Goal: Information Seeking & Learning: Find specific fact

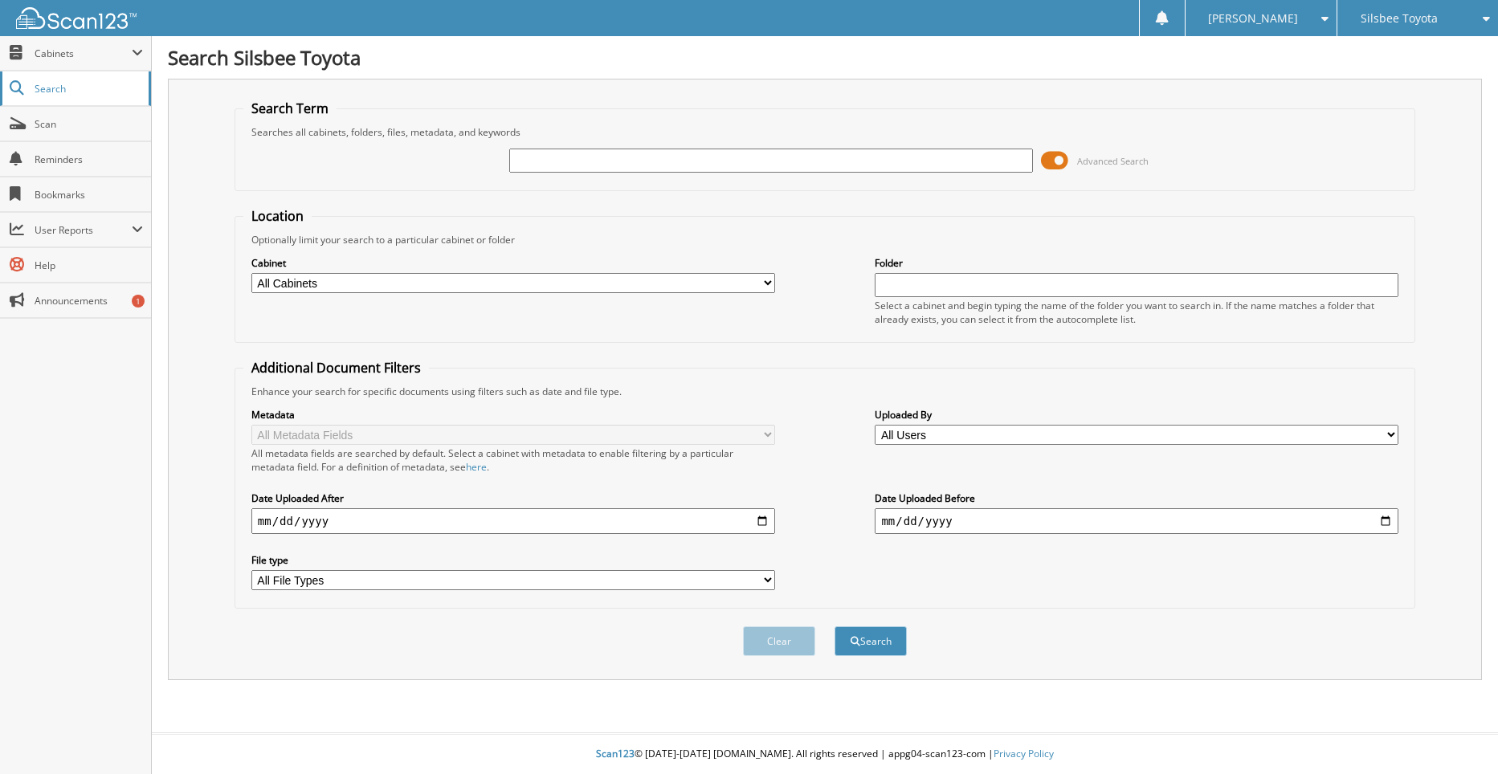
click at [86, 89] on span "Search" at bounding box center [88, 89] width 106 height 14
click at [536, 161] on input "text" at bounding box center [771, 161] width 524 height 24
click at [523, 163] on input "text" at bounding box center [771, 161] width 524 height 24
click at [516, 160] on input "G229984" at bounding box center [771, 161] width 524 height 24
type input "8G229984"
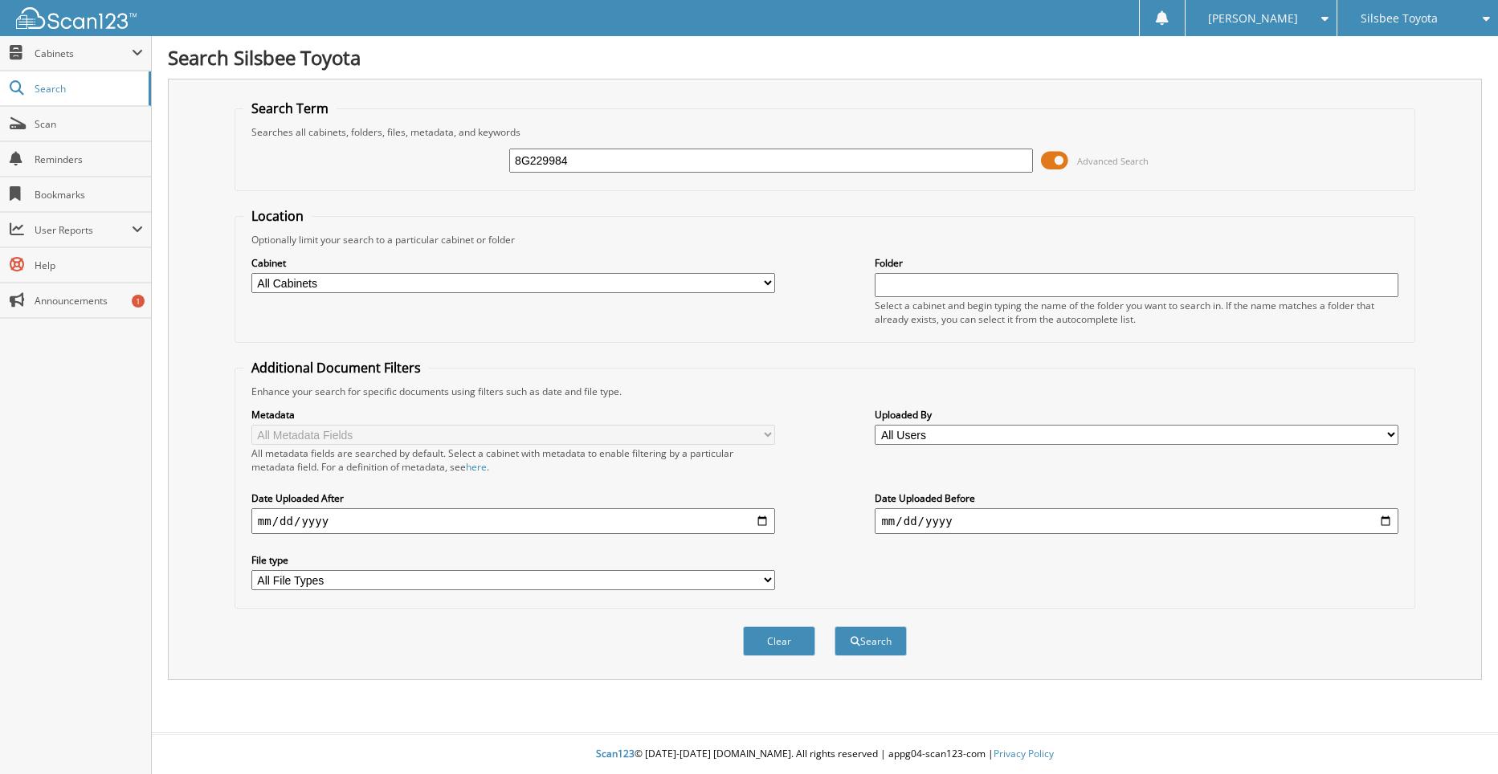
click at [834, 626] on button "Search" at bounding box center [870, 641] width 72 height 30
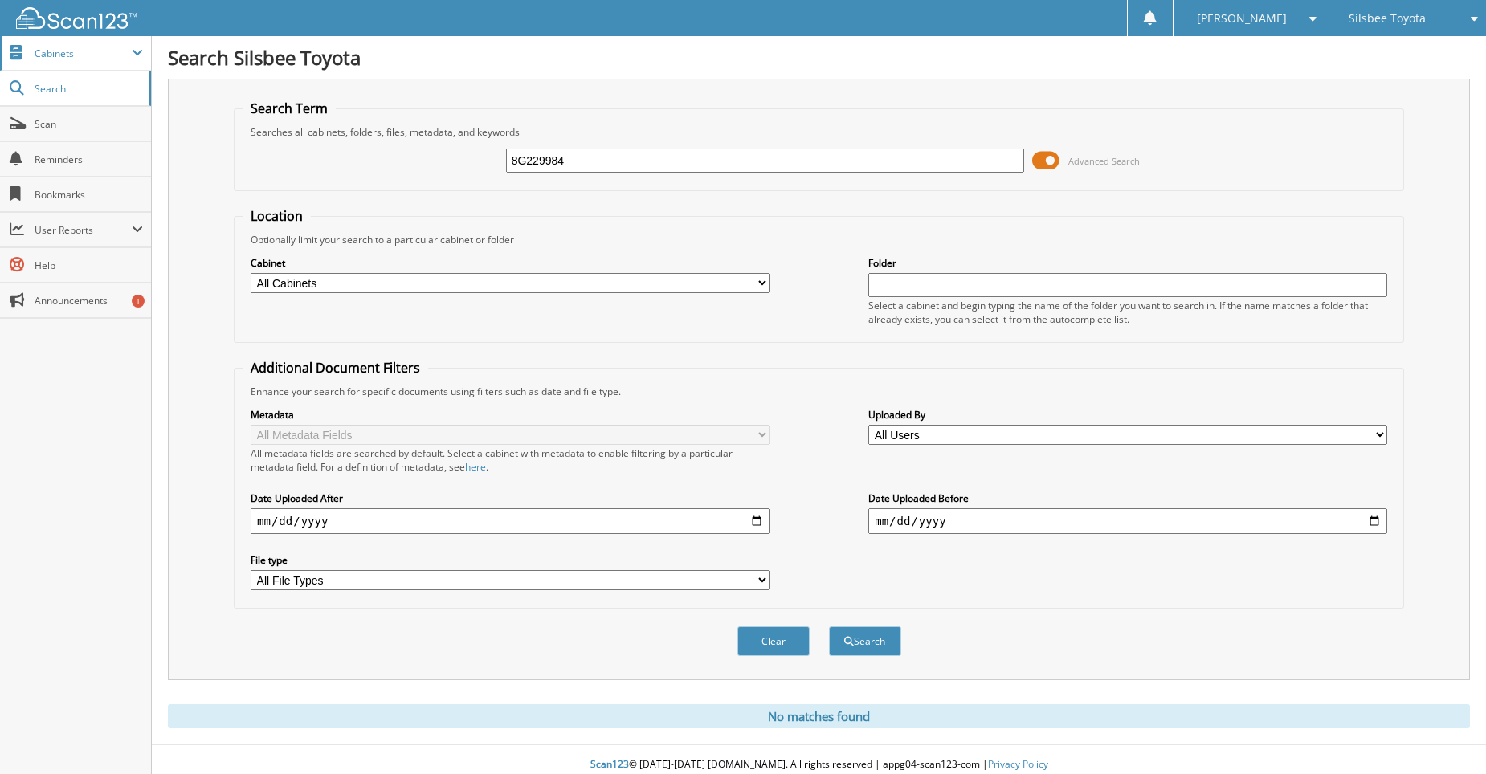
click at [96, 55] on span "Cabinets" at bounding box center [83, 54] width 97 height 14
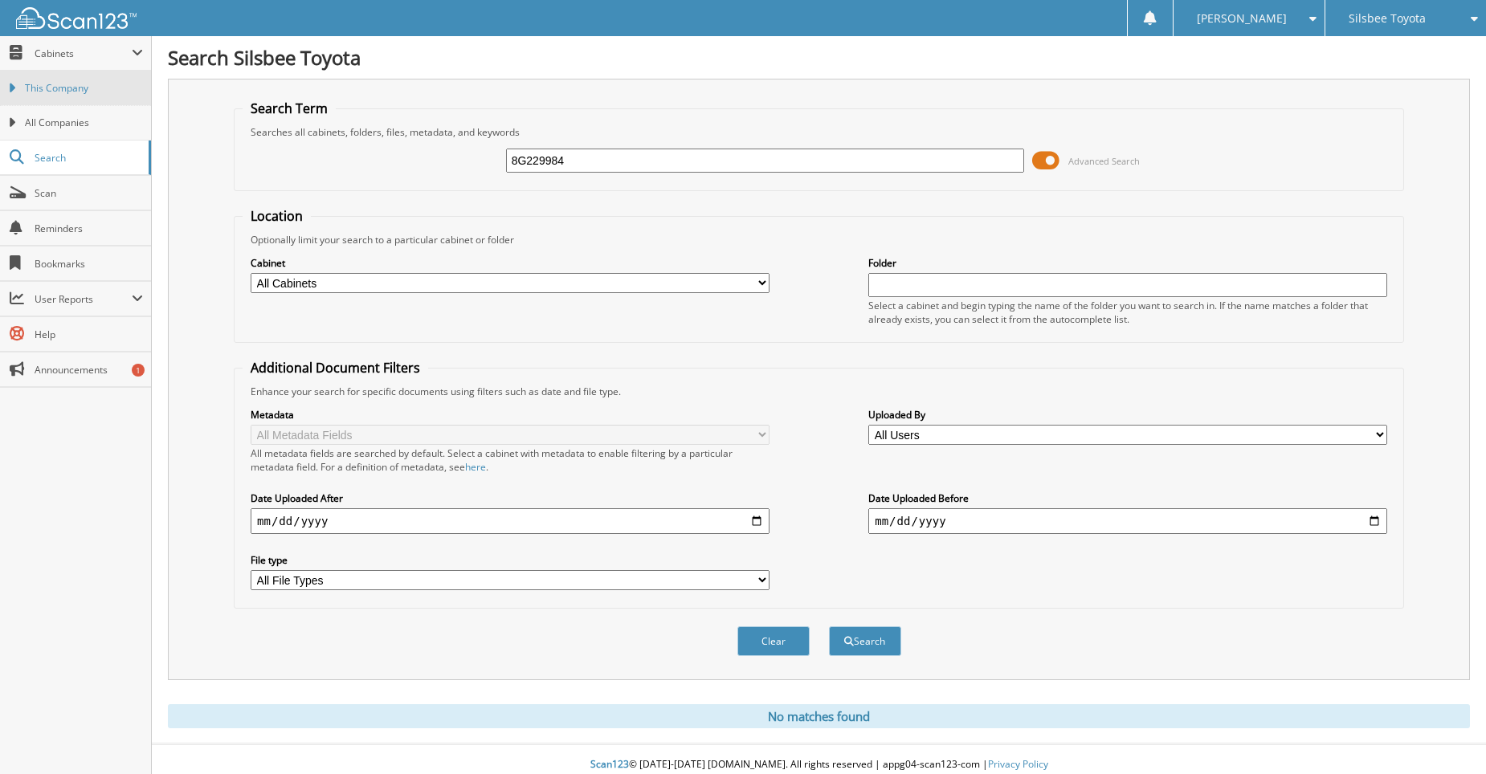
click at [85, 92] on span "This Company" at bounding box center [84, 88] width 118 height 14
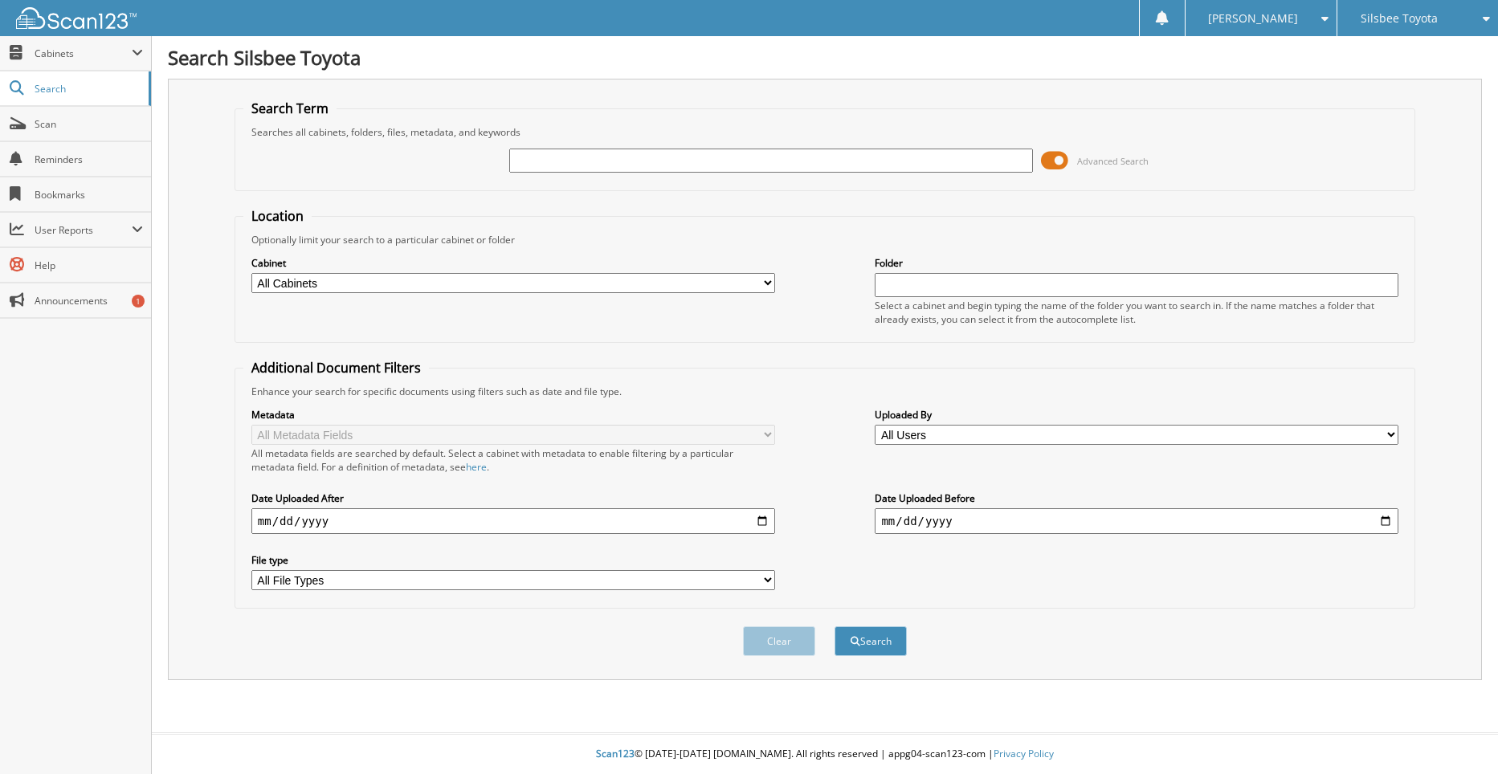
click at [577, 162] on input "text" at bounding box center [771, 161] width 524 height 24
type input "8G229984"
click at [923, 288] on input "text" at bounding box center [1136, 285] width 524 height 24
type input "GCCA"
click at [868, 648] on button "Search" at bounding box center [870, 641] width 72 height 30
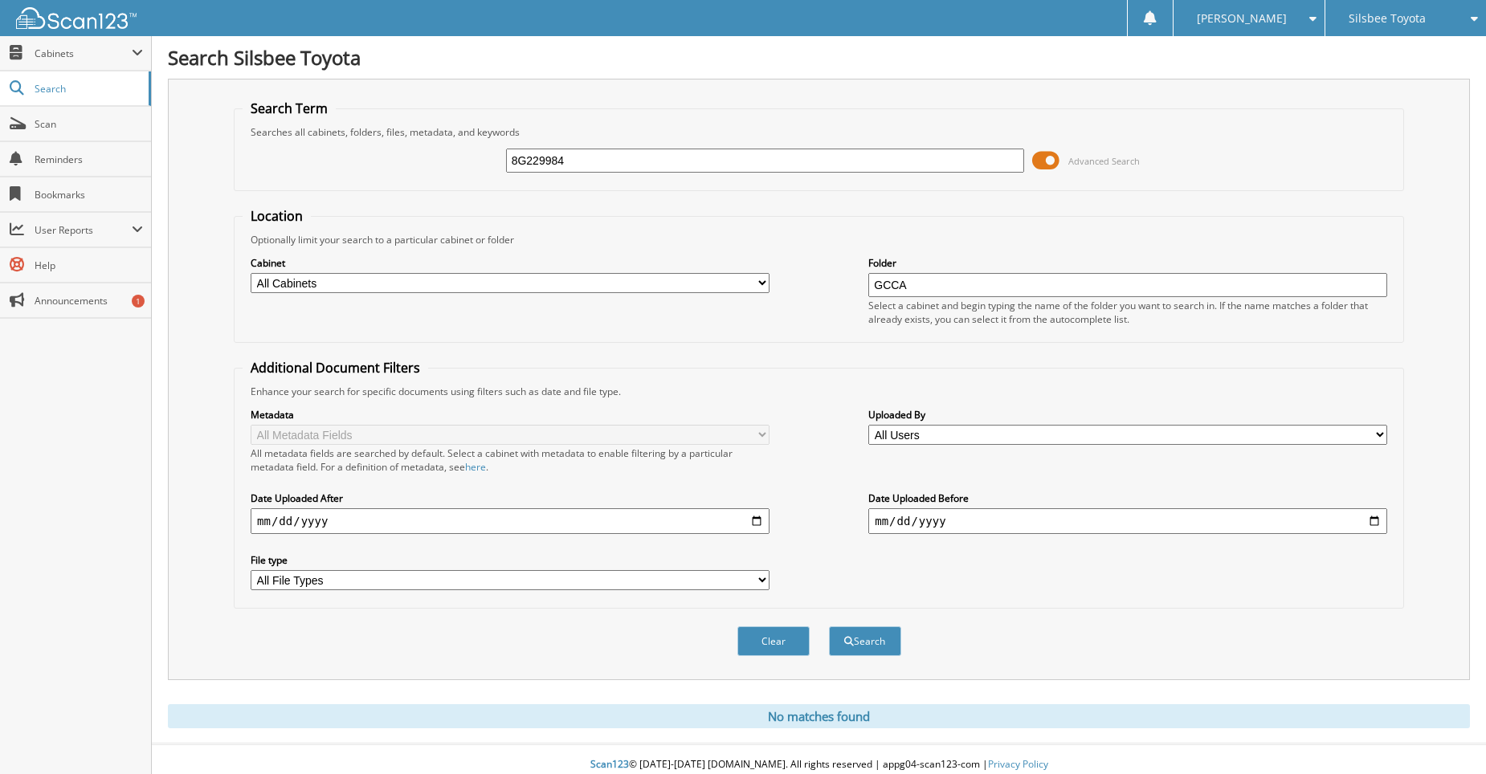
drag, startPoint x: 914, startPoint y: 287, endPoint x: 847, endPoint y: 287, distance: 66.6
click at [847, 287] on div "Cabinet All Cabinets EMPLOYEE HANDBOOK TOY CAR DEALS TOY DAILY RENTALS TOY DEAL…" at bounding box center [819, 291] width 1152 height 88
click at [752, 278] on select "All Cabinets EMPLOYEE HANDBOOK TOY CAR DEALS TOY DAILY RENTALS TOY DEALER TRADE…" at bounding box center [510, 283] width 519 height 20
click at [867, 634] on button "Search" at bounding box center [865, 641] width 72 height 30
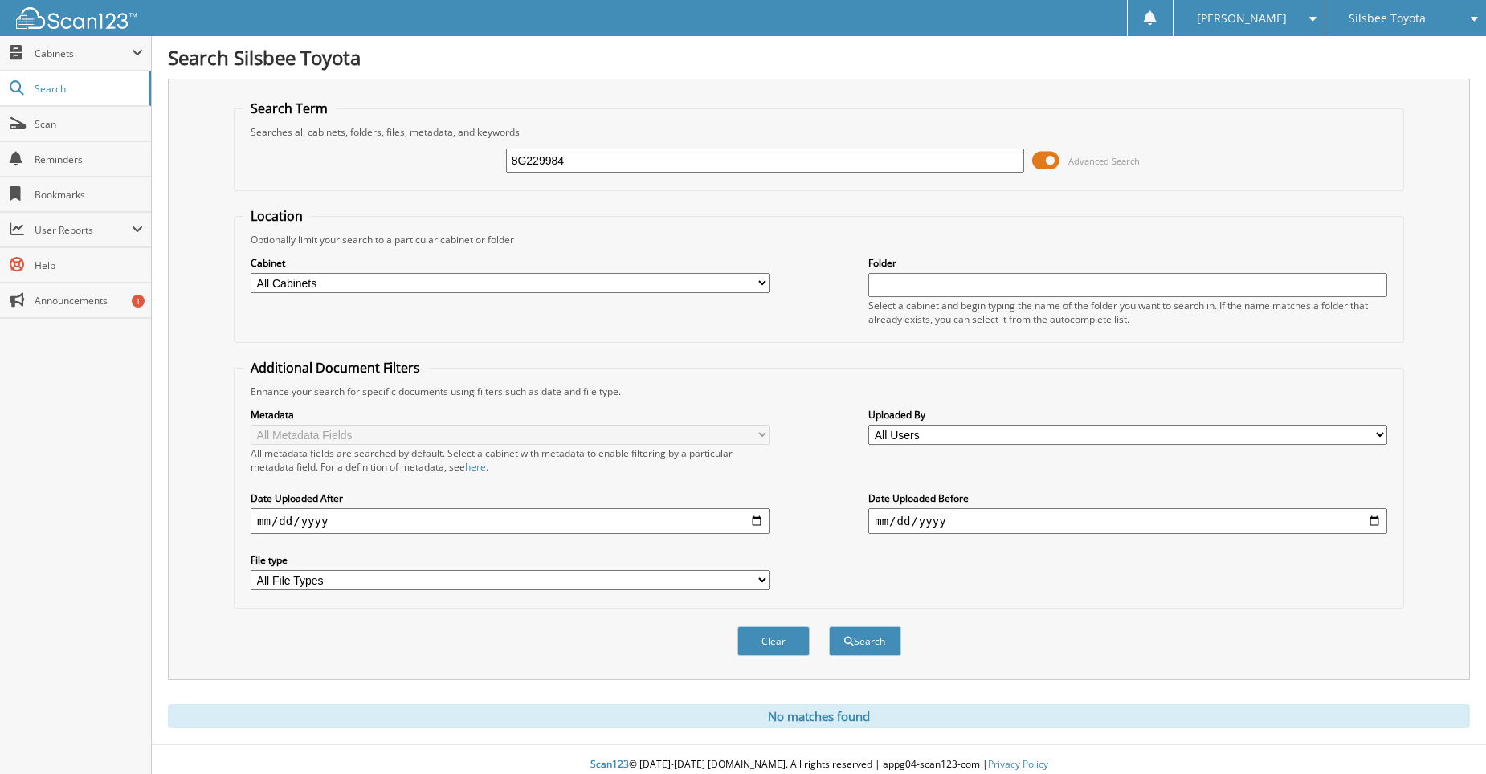
click at [753, 524] on input "date" at bounding box center [510, 521] width 519 height 26
type input "[DATE]"
click at [852, 639] on span "submit" at bounding box center [849, 642] width 10 height 10
click at [71, 60] on span "Cabinets" at bounding box center [75, 53] width 151 height 35
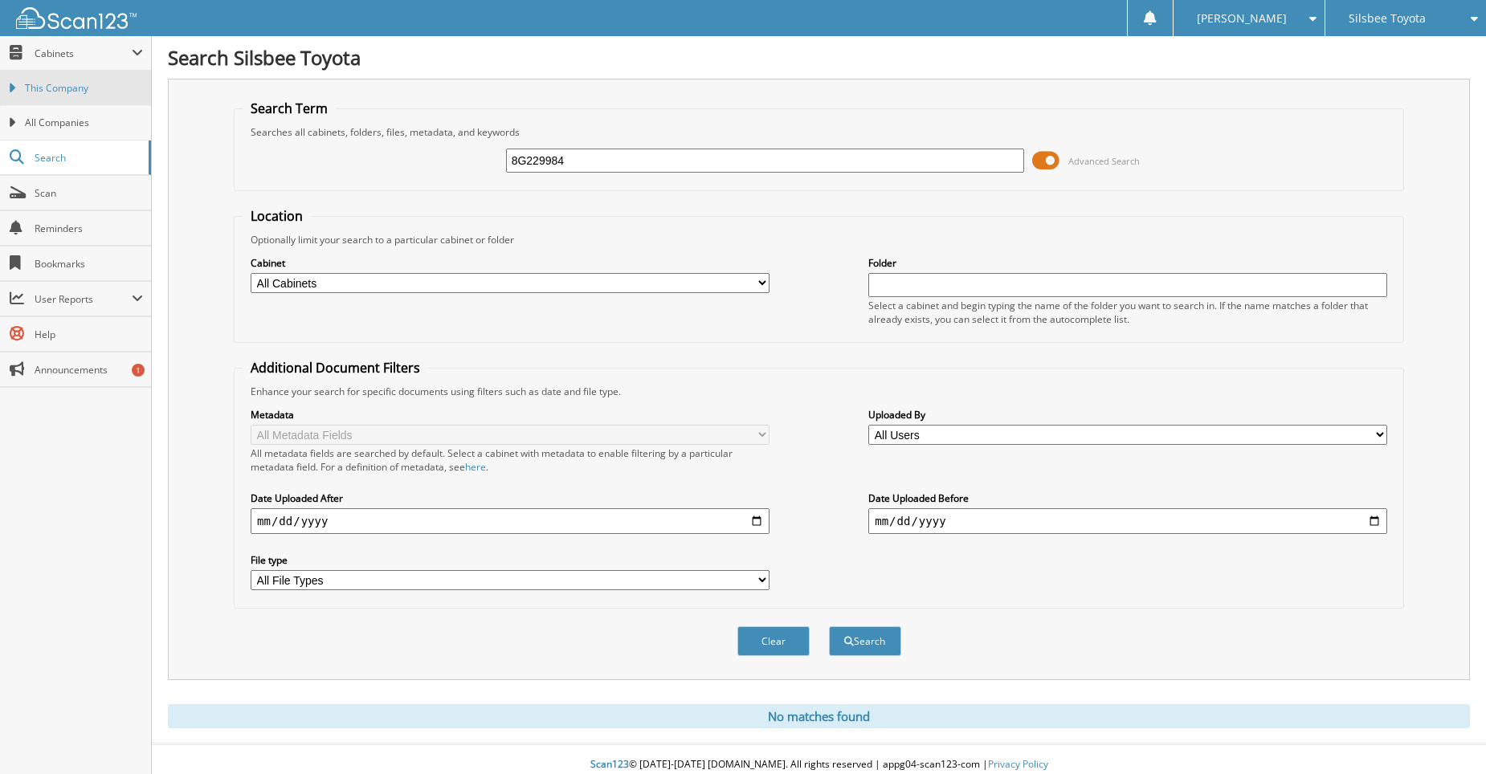
click at [68, 84] on span "This Company" at bounding box center [84, 88] width 118 height 14
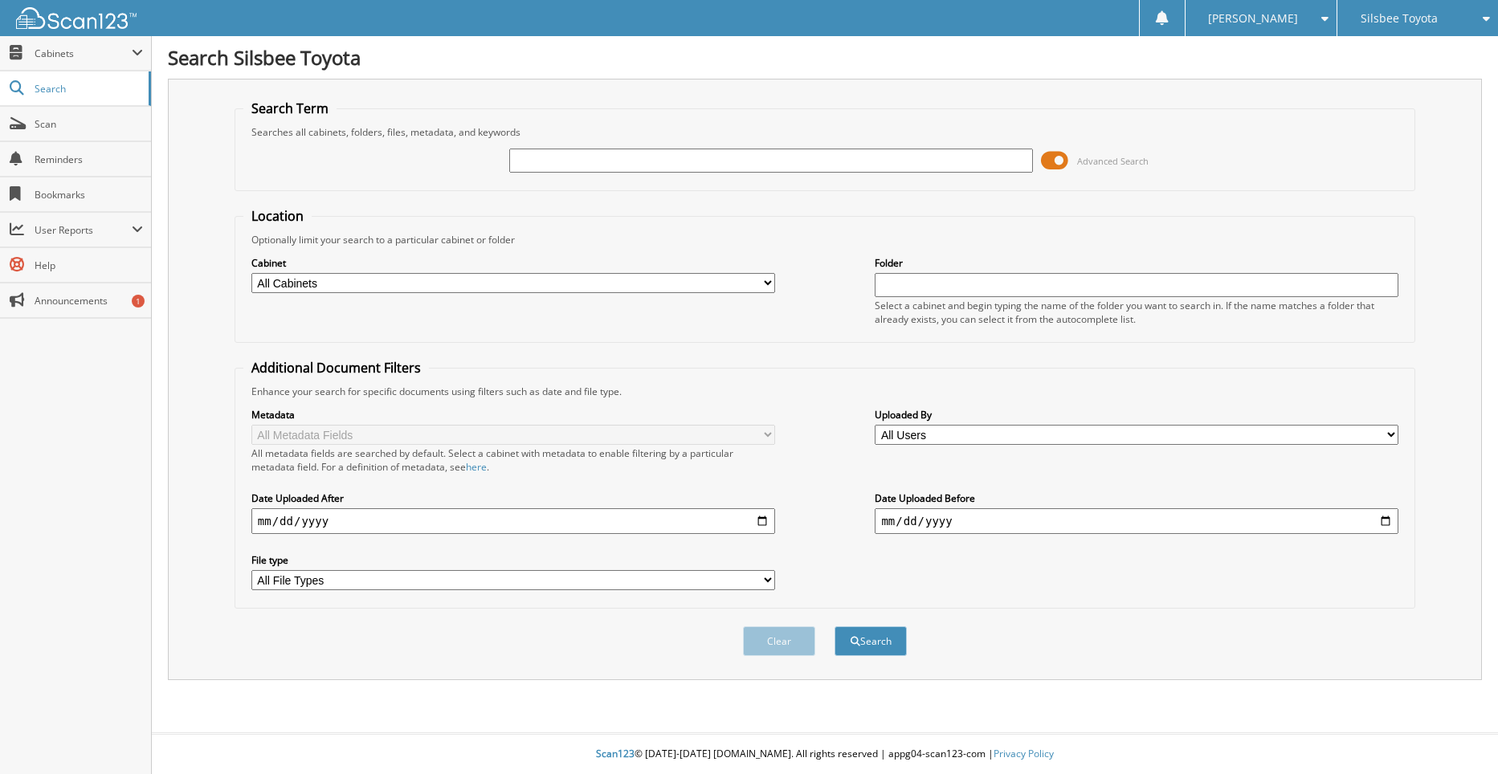
click at [608, 167] on input "text" at bounding box center [771, 161] width 524 height 24
type input "gulf"
click at [834, 626] on button "Search" at bounding box center [870, 641] width 72 height 30
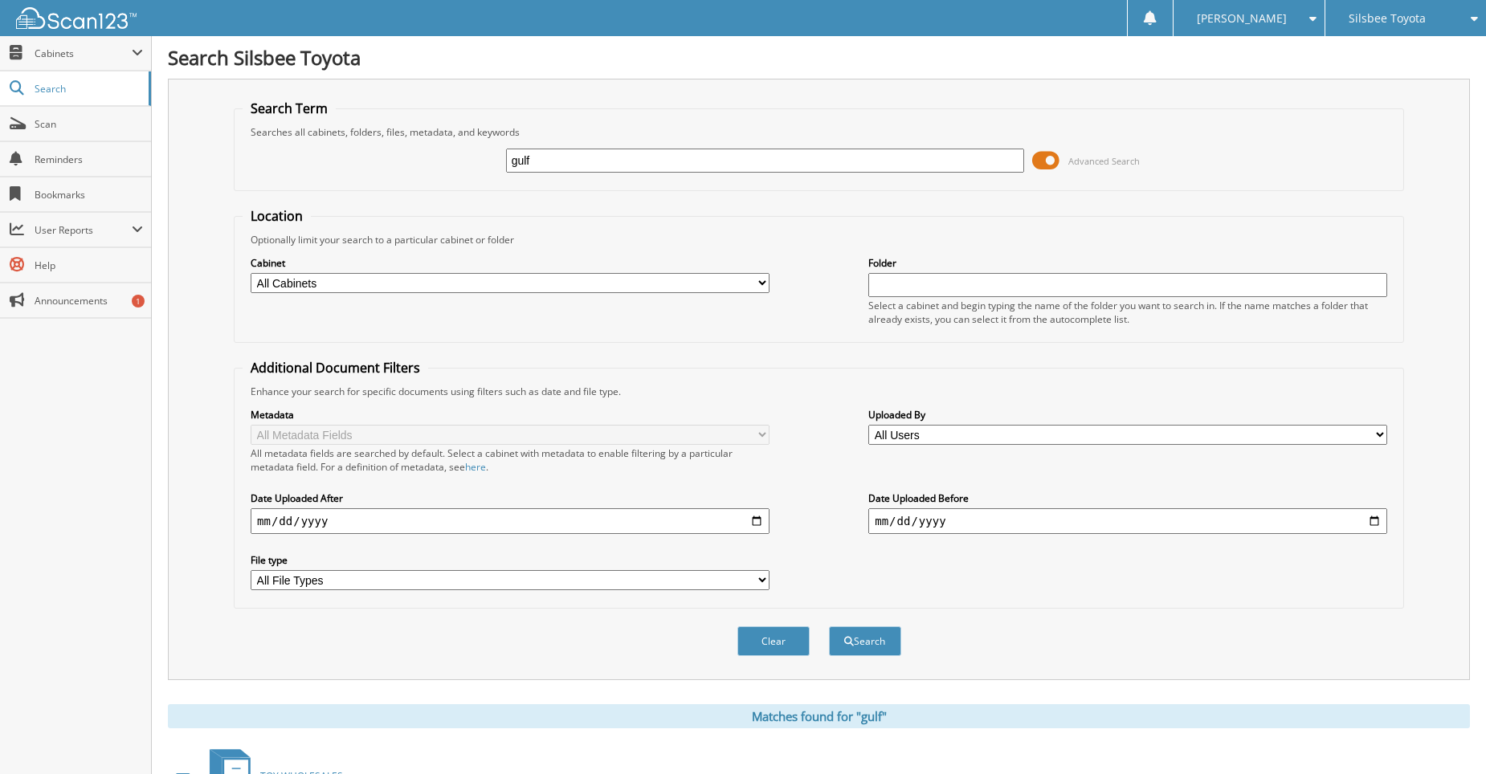
drag, startPoint x: 540, startPoint y: 162, endPoint x: 484, endPoint y: 162, distance: 55.4
click at [484, 162] on div "gulf Advanced Search" at bounding box center [819, 160] width 1152 height 43
type input "GULF COAST AUTO AUCTION"
click at [848, 646] on span "submit" at bounding box center [849, 642] width 10 height 10
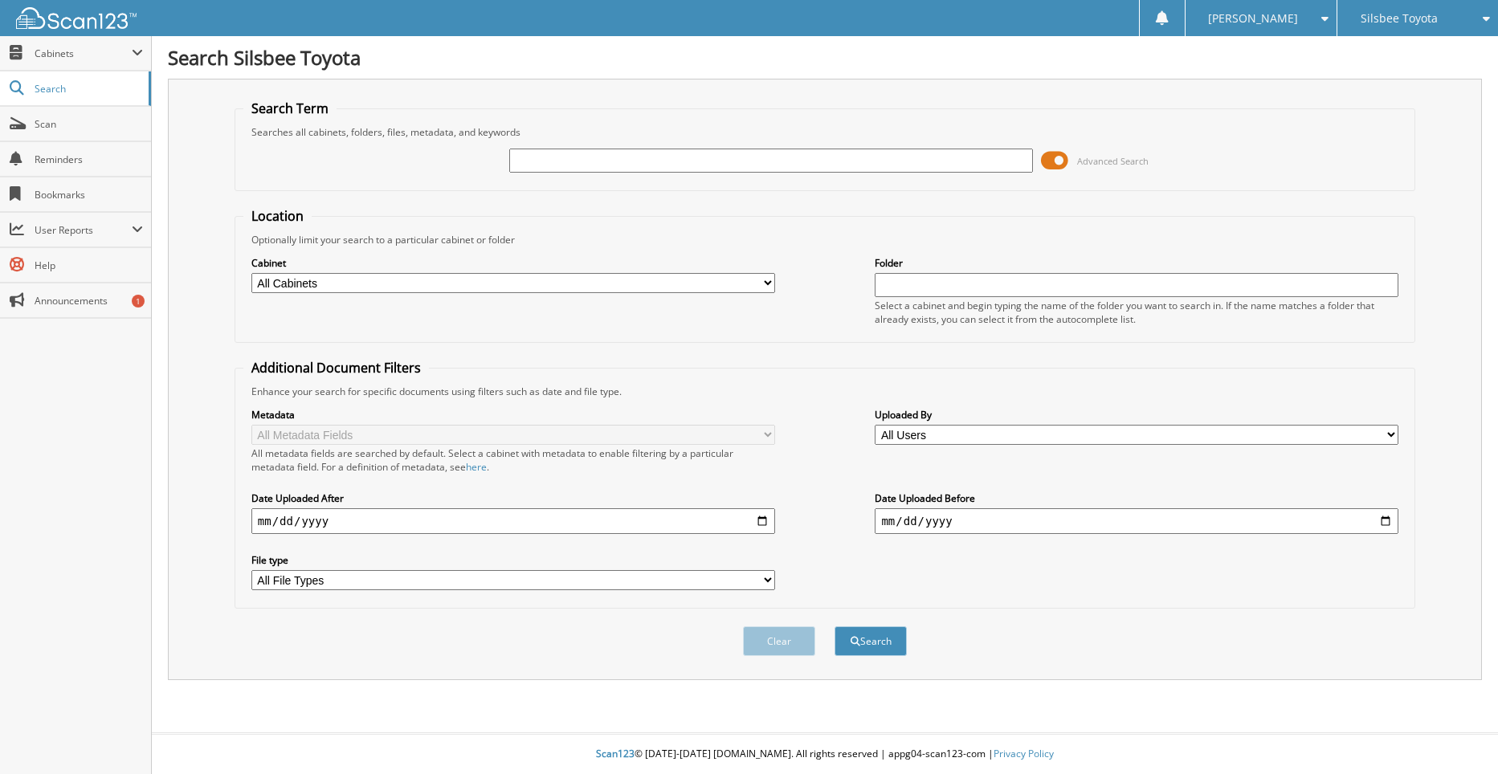
click at [540, 157] on input "text" at bounding box center [771, 161] width 524 height 24
type input "T3461B"
click at [834, 626] on button "Search" at bounding box center [870, 641] width 72 height 30
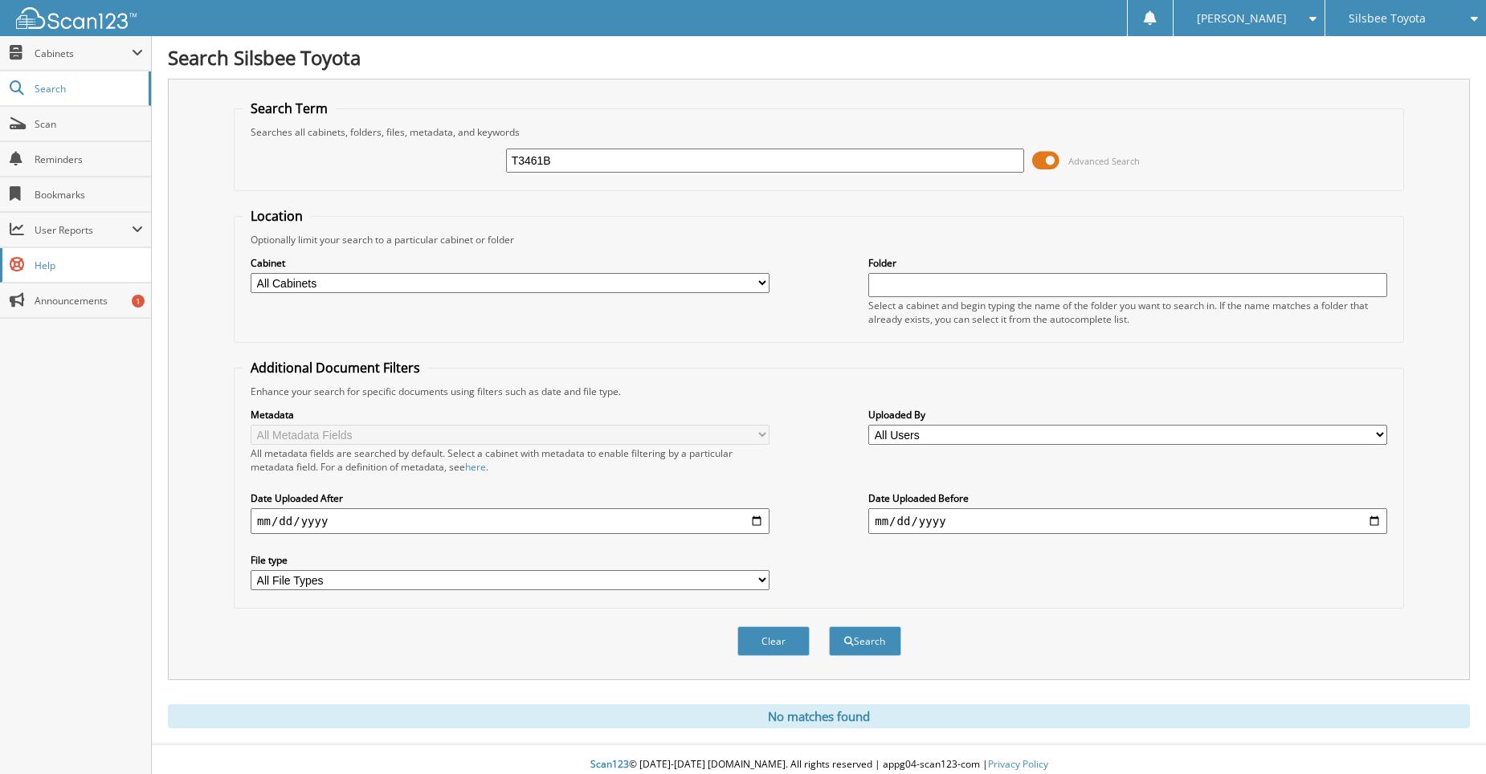
click at [70, 269] on span "Help" at bounding box center [89, 266] width 108 height 14
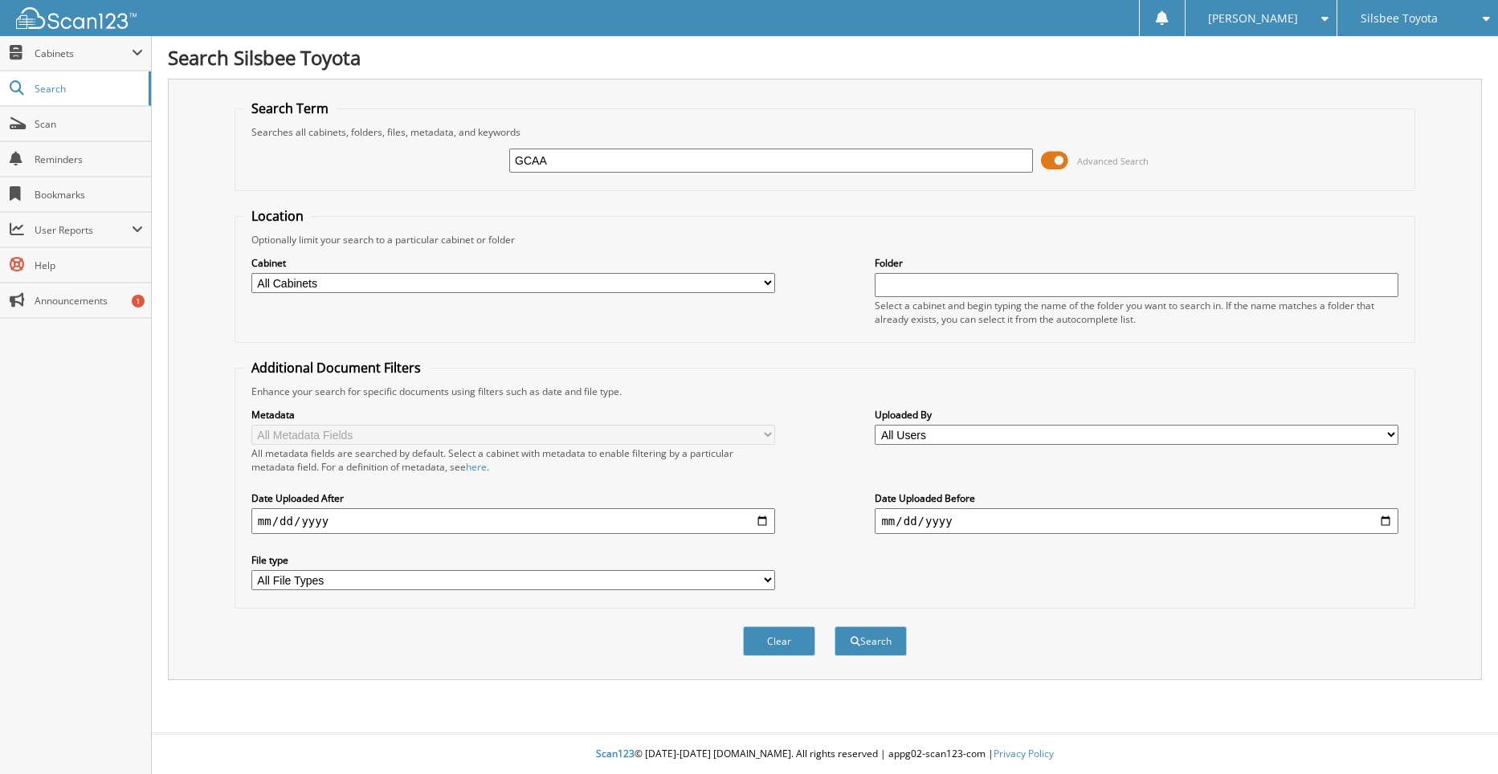
type input "GCAA"
click at [834, 626] on button "Search" at bounding box center [870, 641] width 72 height 30
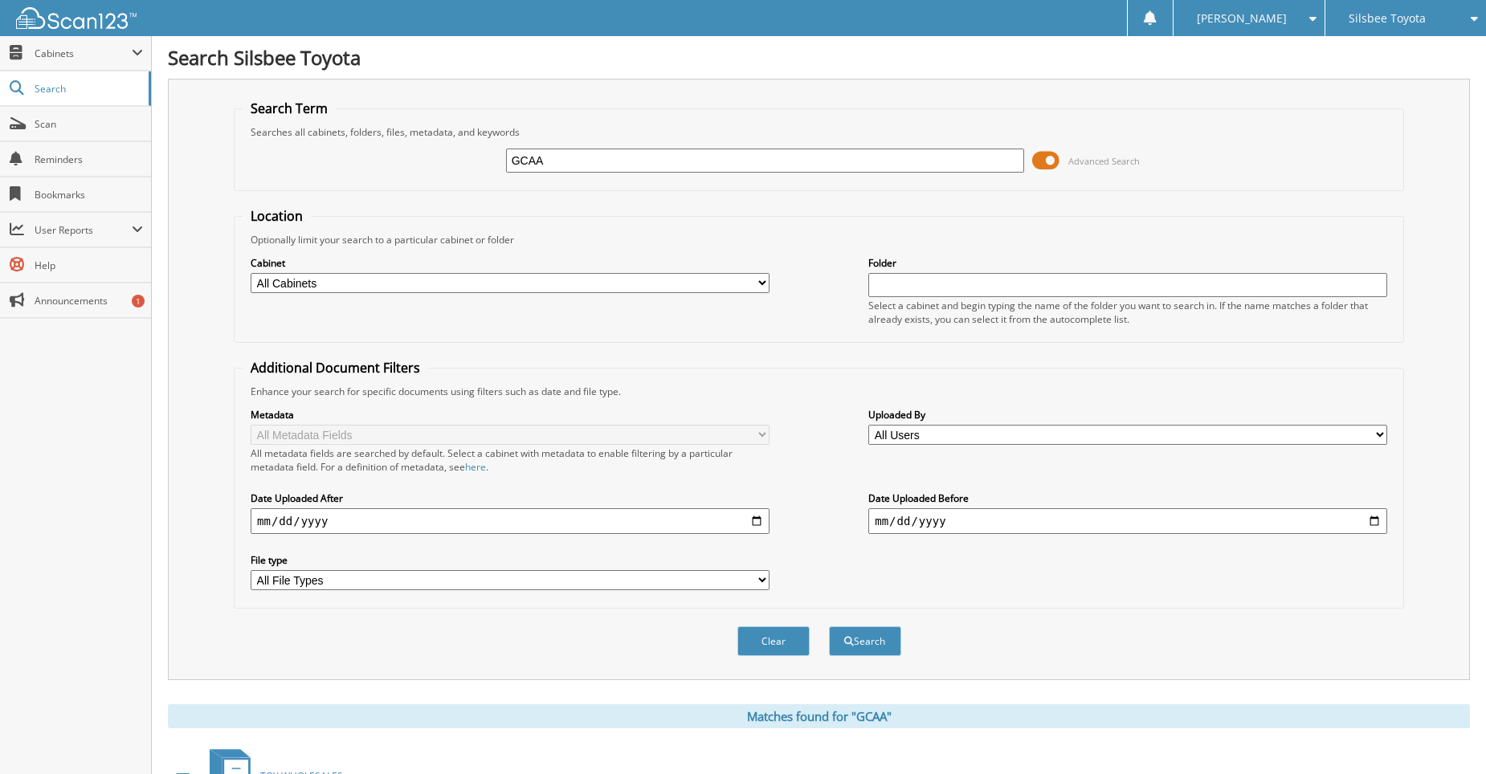
click at [514, 145] on div "GCAA Advanced Search" at bounding box center [819, 160] width 1152 height 43
drag, startPoint x: 549, startPoint y: 158, endPoint x: 407, endPoint y: 164, distance: 142.2
click at [407, 164] on div "GCAA Advanced Search" at bounding box center [819, 160] width 1152 height 43
click at [761, 287] on select "All Cabinets EMPLOYEE HANDBOOK TOY CAR DEALS TOY DAILY RENTALS TOY DEALER TRADE…" at bounding box center [510, 283] width 519 height 20
select select "22836"
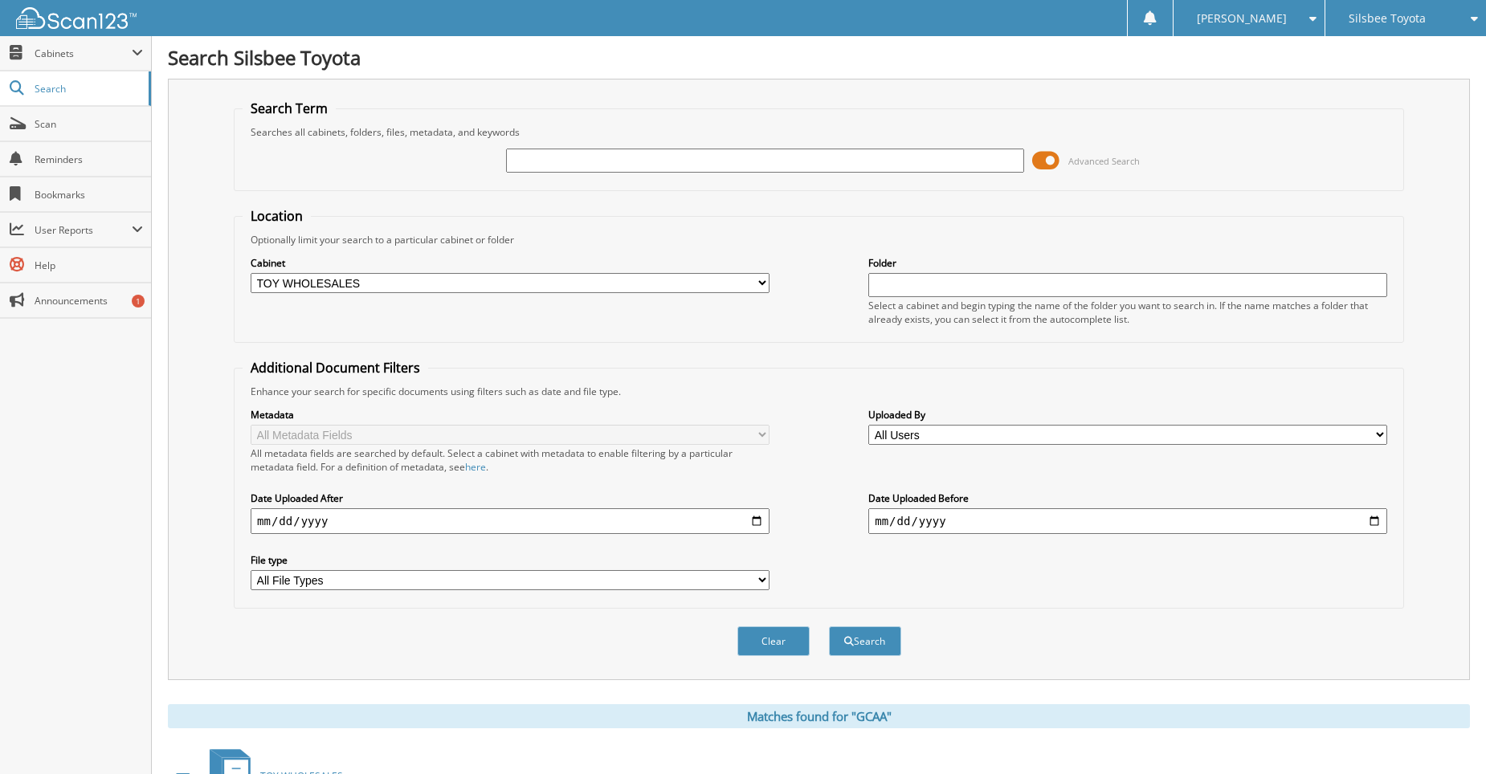
click at [251, 273] on select "All Cabinets EMPLOYEE HANDBOOK TOY CAR DEALS TOY DAILY RENTALS TOY DEALER TRADE…" at bounding box center [510, 283] width 519 height 20
